Goal: Use online tool/utility: Utilize a website feature to perform a specific function

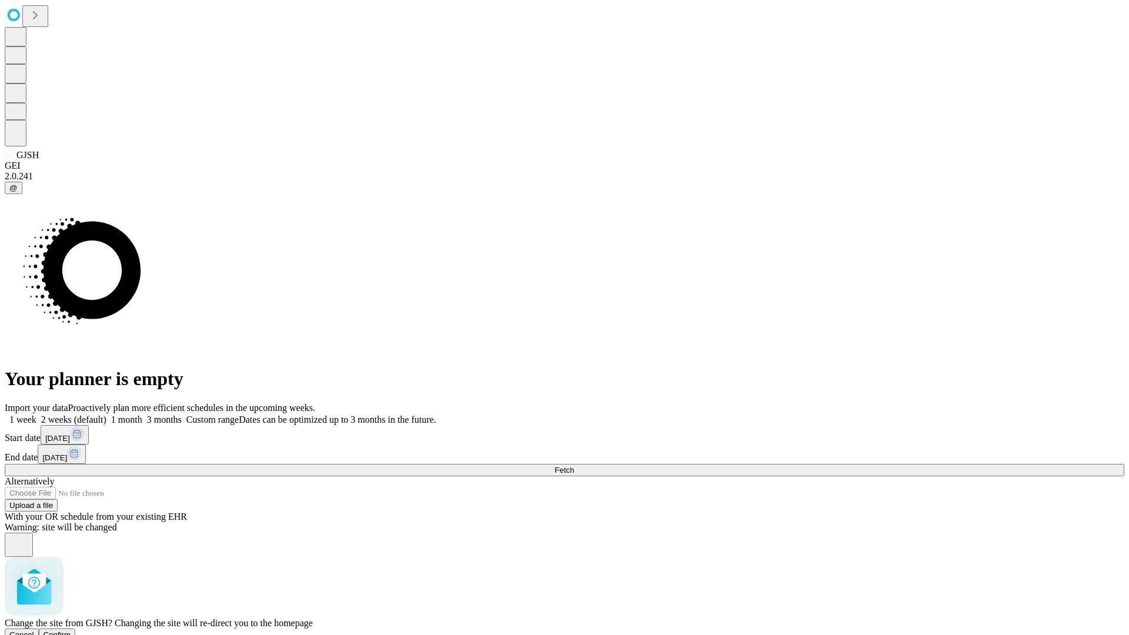
click at [71, 630] on span "Confirm" at bounding box center [58, 634] width 28 height 9
click at [142, 415] on label "1 month" at bounding box center [124, 420] width 36 height 10
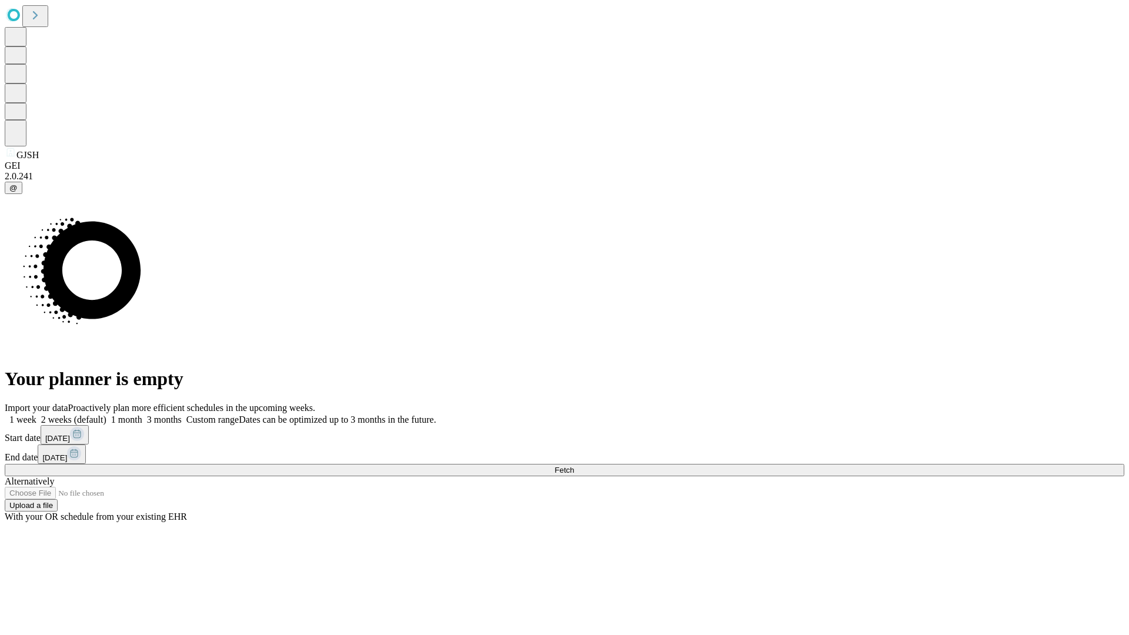
click at [574, 466] on span "Fetch" at bounding box center [564, 470] width 19 height 9
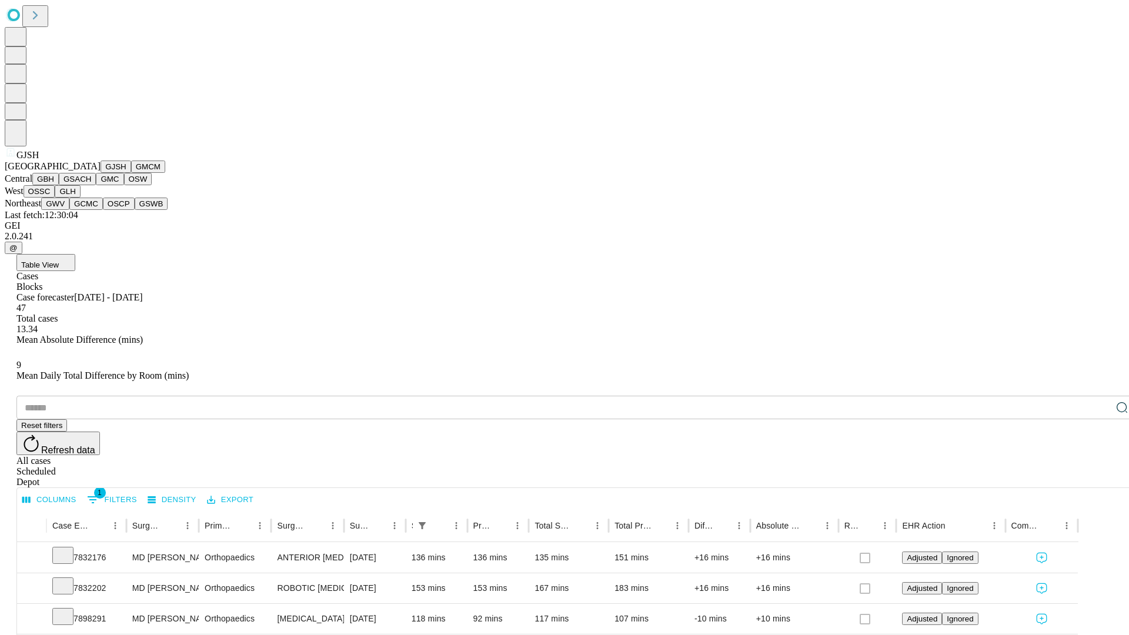
click at [131, 173] on button "GMCM" at bounding box center [148, 167] width 34 height 12
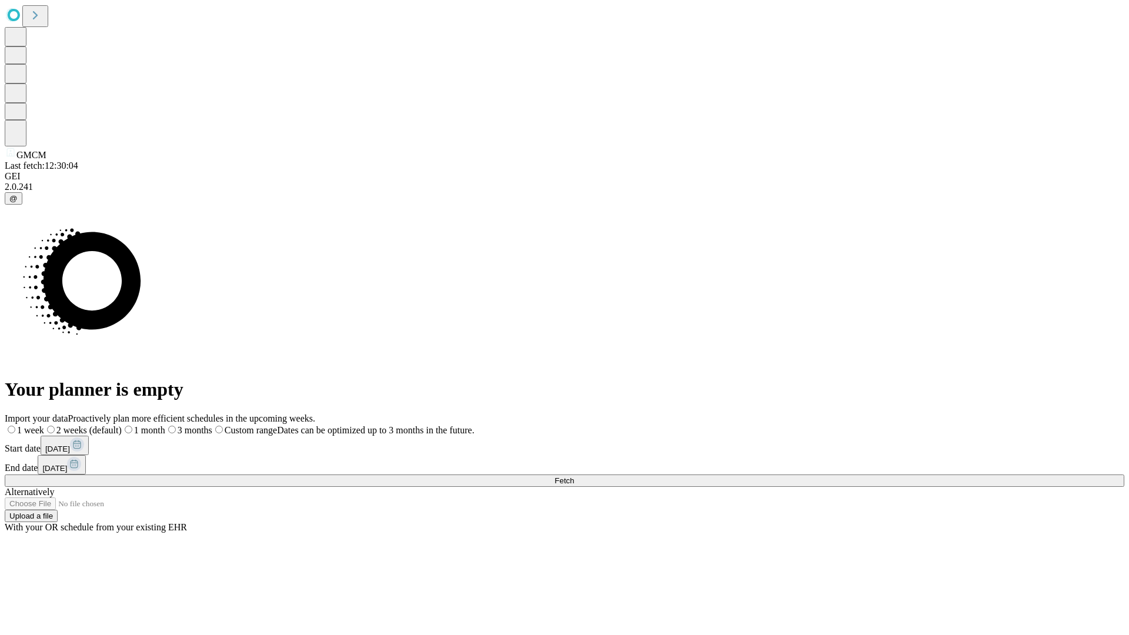
click at [165, 425] on label "1 month" at bounding box center [144, 430] width 44 height 10
click at [574, 476] on span "Fetch" at bounding box center [564, 480] width 19 height 9
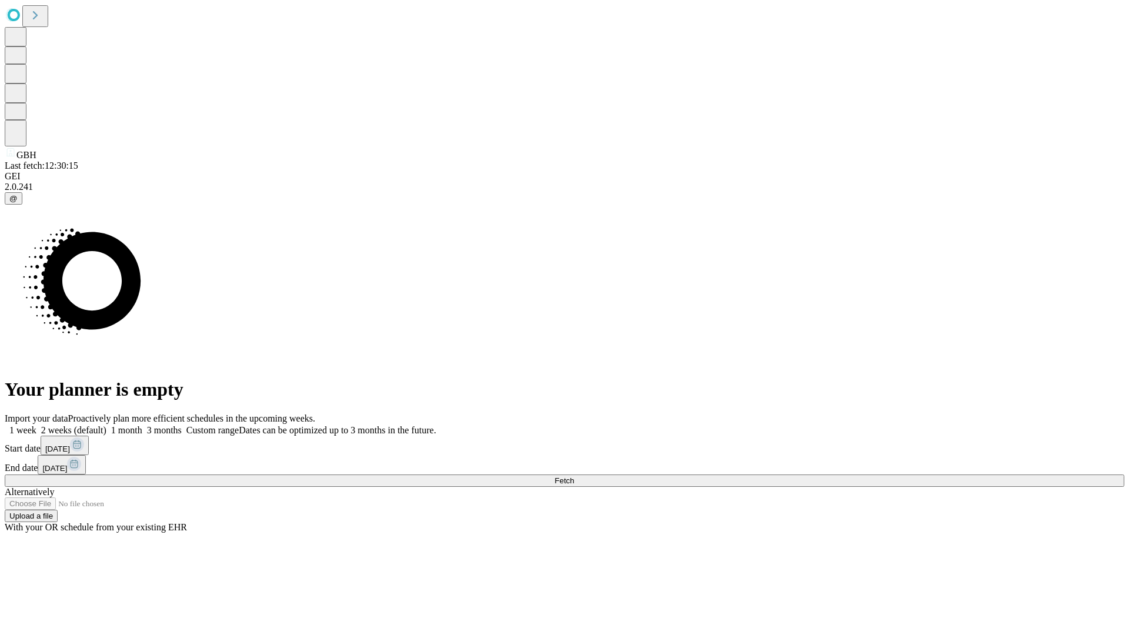
click at [142, 425] on label "1 month" at bounding box center [124, 430] width 36 height 10
click at [574, 476] on span "Fetch" at bounding box center [564, 480] width 19 height 9
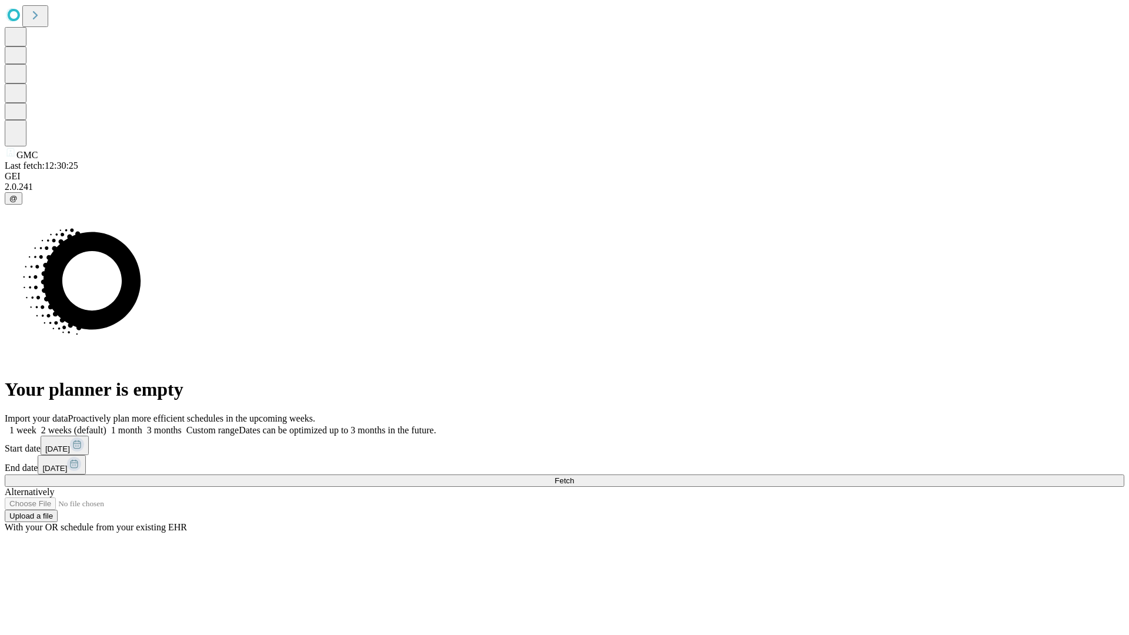
click at [142, 425] on label "1 month" at bounding box center [124, 430] width 36 height 10
click at [574, 476] on span "Fetch" at bounding box center [564, 480] width 19 height 9
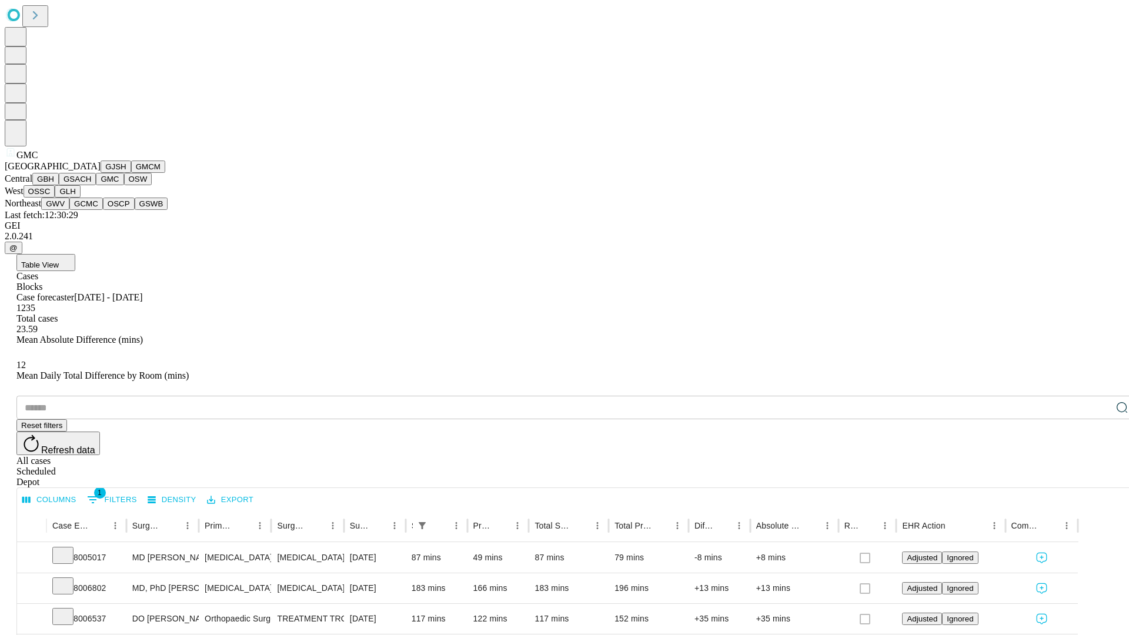
click at [124, 185] on button "OSW" at bounding box center [138, 179] width 28 height 12
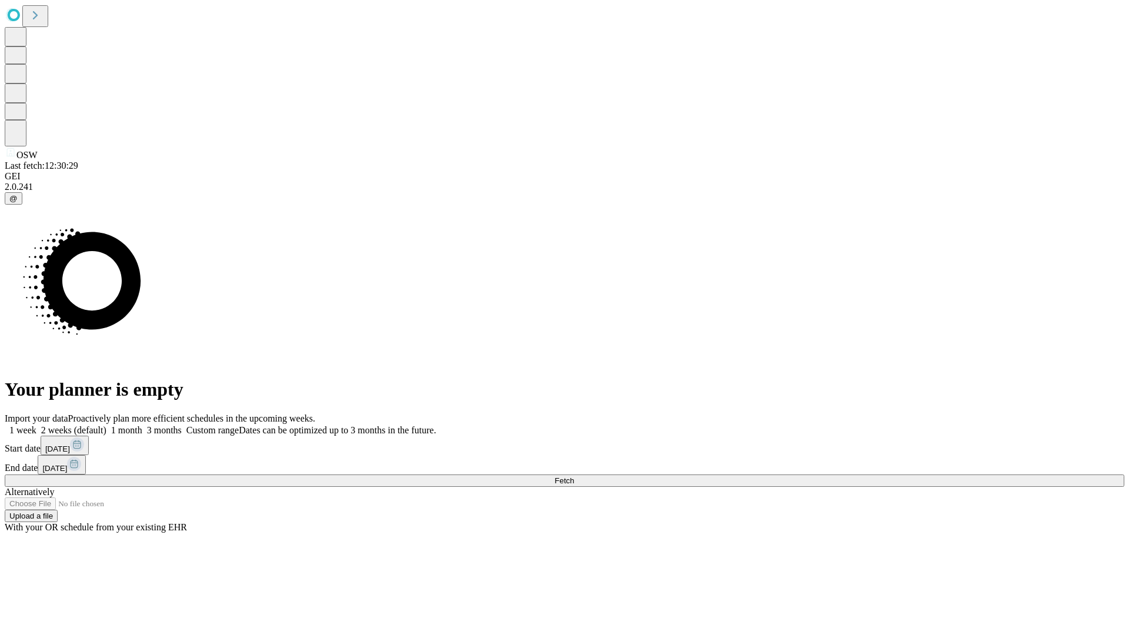
click at [574, 476] on span "Fetch" at bounding box center [564, 480] width 19 height 9
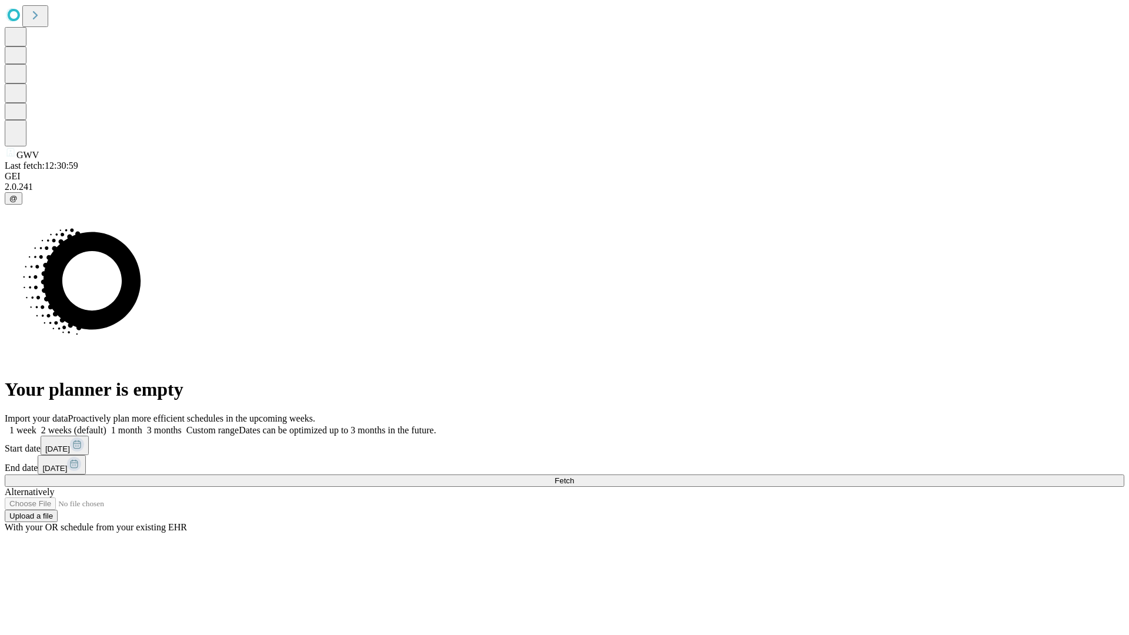
click at [142, 425] on label "1 month" at bounding box center [124, 430] width 36 height 10
click at [574, 476] on span "Fetch" at bounding box center [564, 480] width 19 height 9
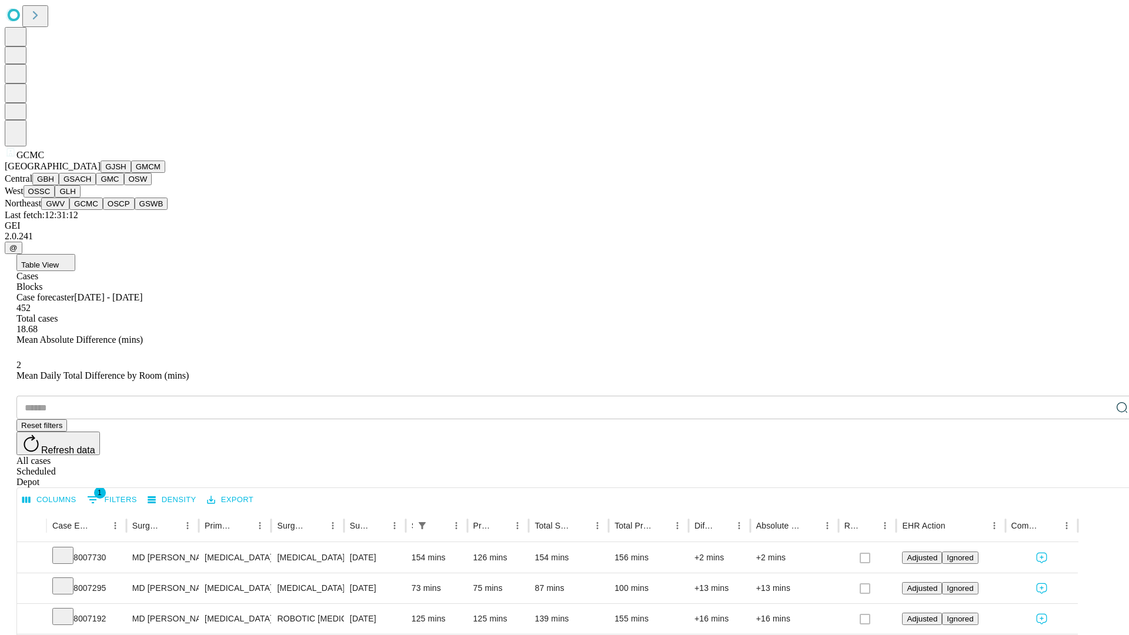
click at [103, 210] on button "OSCP" at bounding box center [119, 204] width 32 height 12
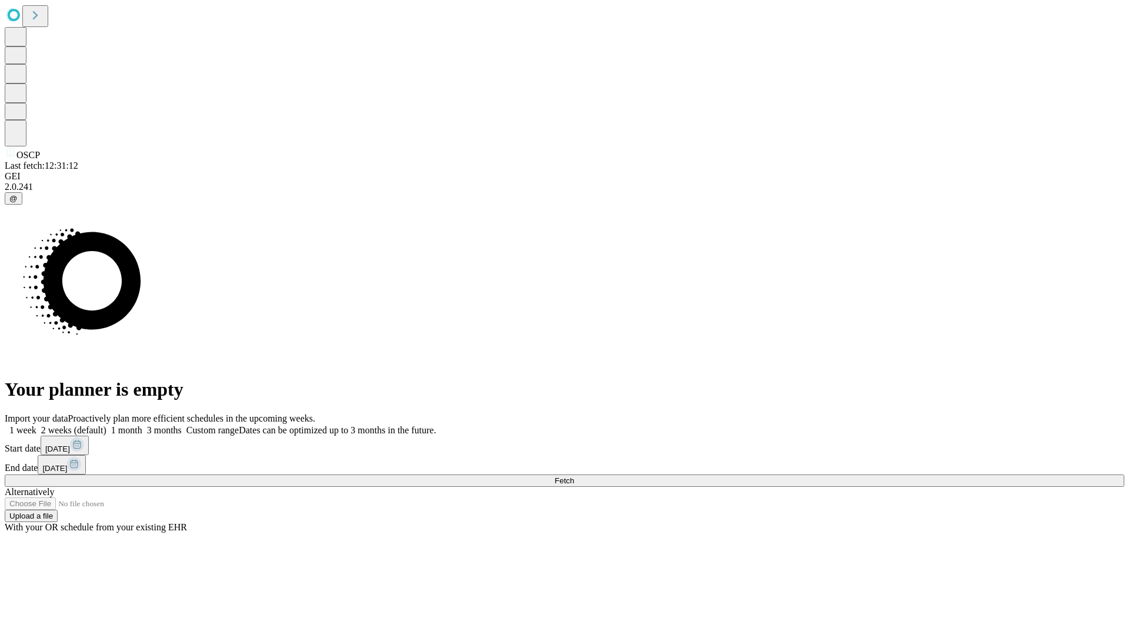
click at [142, 425] on label "1 month" at bounding box center [124, 430] width 36 height 10
click at [574, 476] on span "Fetch" at bounding box center [564, 480] width 19 height 9
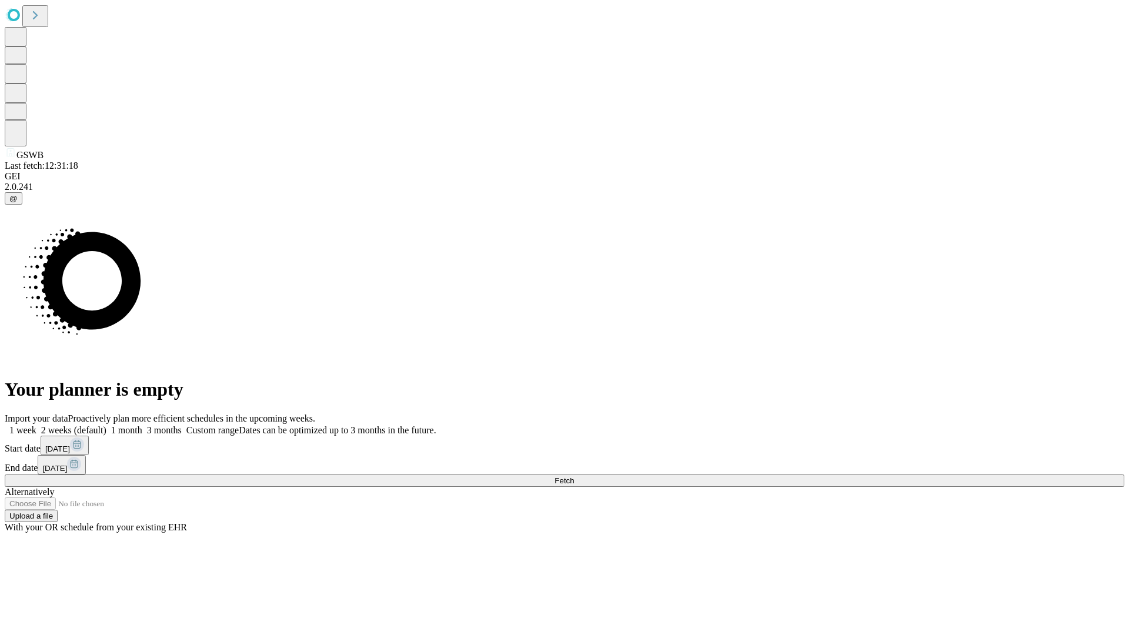
click at [142, 425] on label "1 month" at bounding box center [124, 430] width 36 height 10
click at [574, 476] on span "Fetch" at bounding box center [564, 480] width 19 height 9
